Goal: Navigation & Orientation: Find specific page/section

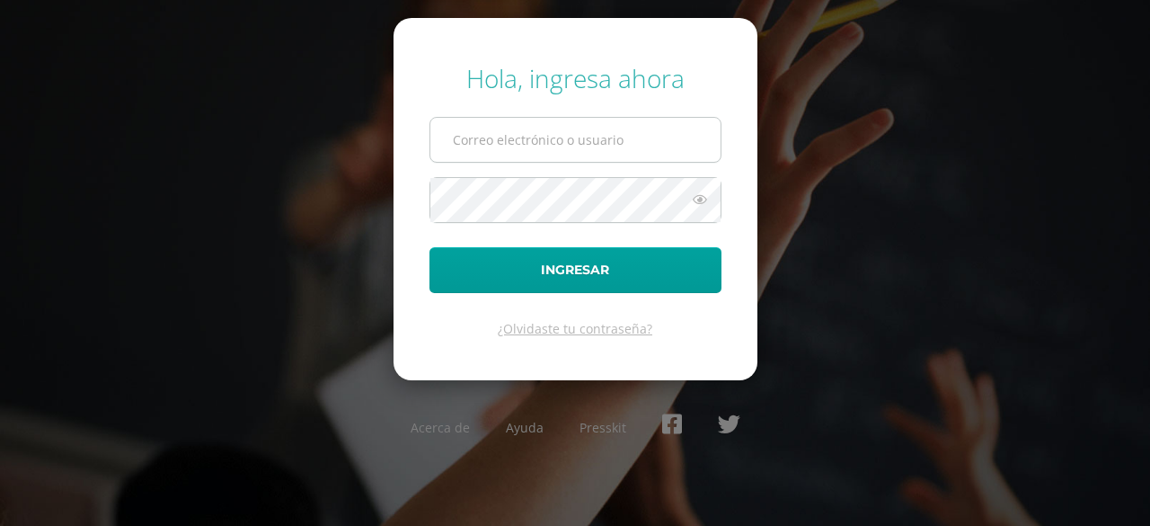
drag, startPoint x: 0, startPoint y: 0, endPoint x: 526, endPoint y: 143, distance: 545.5
click at [526, 143] on input "text" at bounding box center [575, 140] width 290 height 44
type input "[PERSON_NAME][EMAIL_ADDRESS][PERSON_NAME][DOMAIN_NAME]"
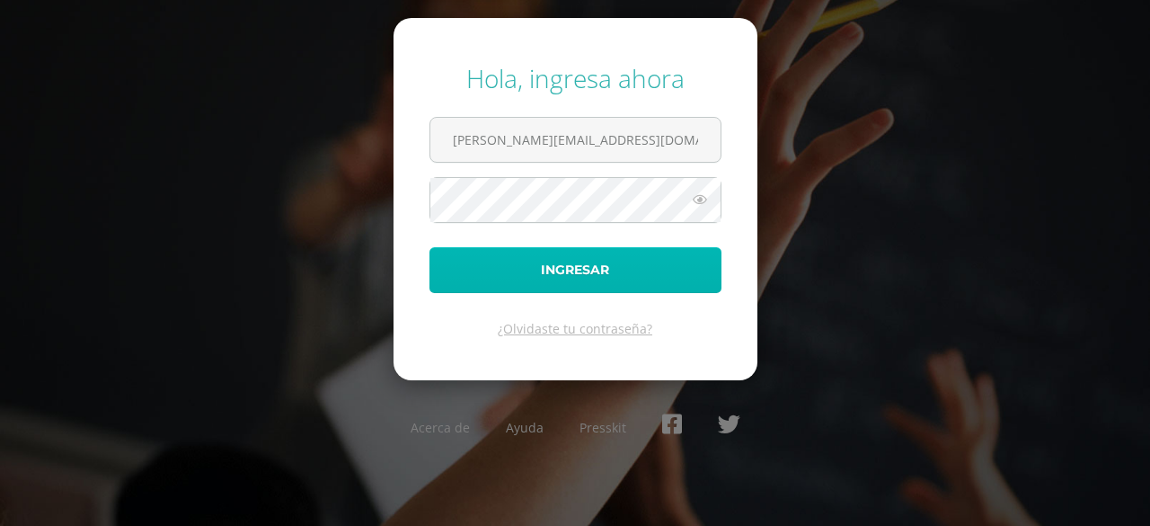
click at [553, 267] on button "Ingresar" at bounding box center [575, 270] width 292 height 46
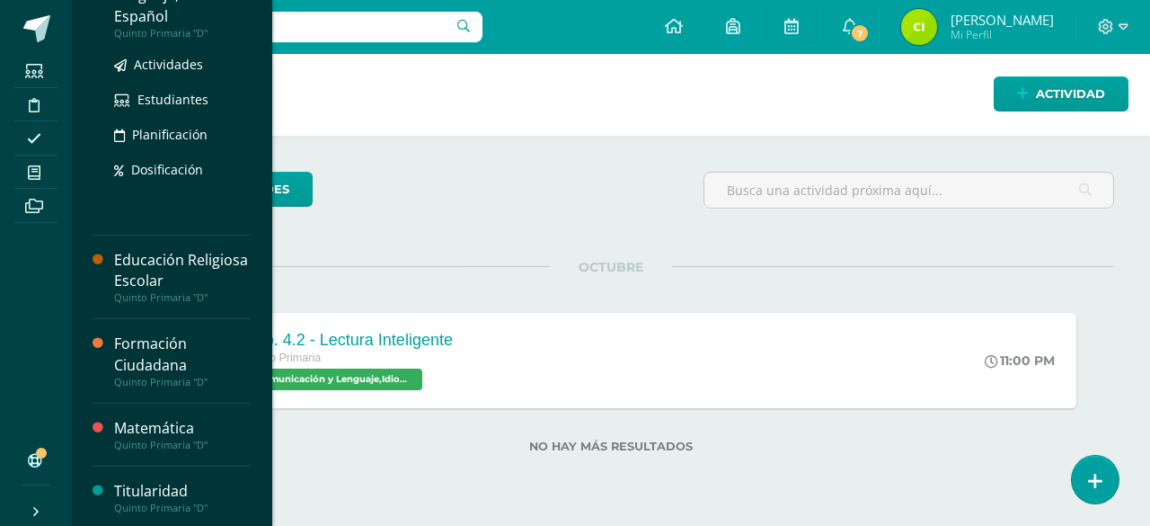
scroll to position [198, 0]
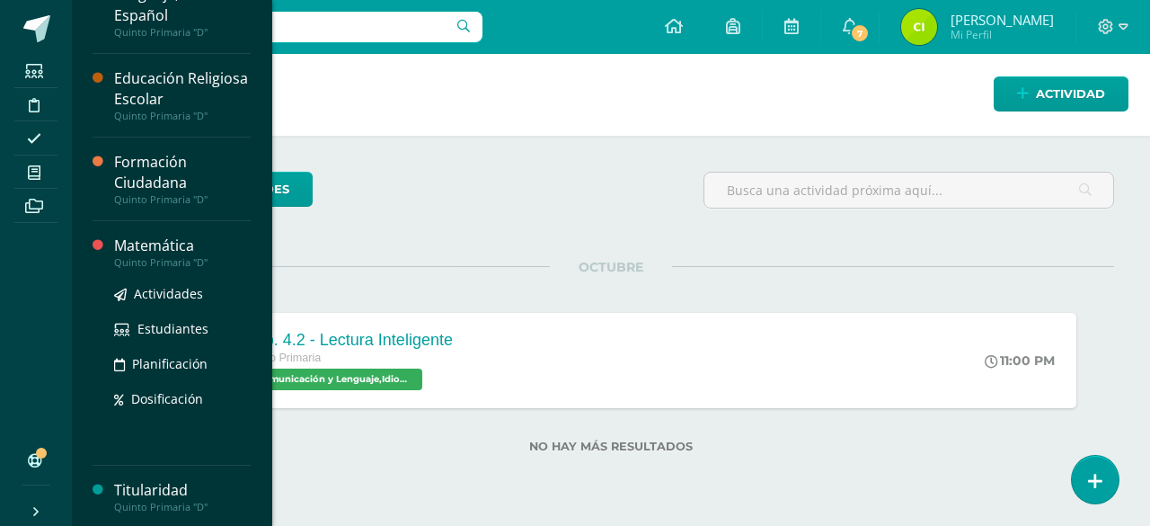
click at [160, 247] on div "Matemática" at bounding box center [182, 245] width 137 height 21
